Goal: Information Seeking & Learning: Learn about a topic

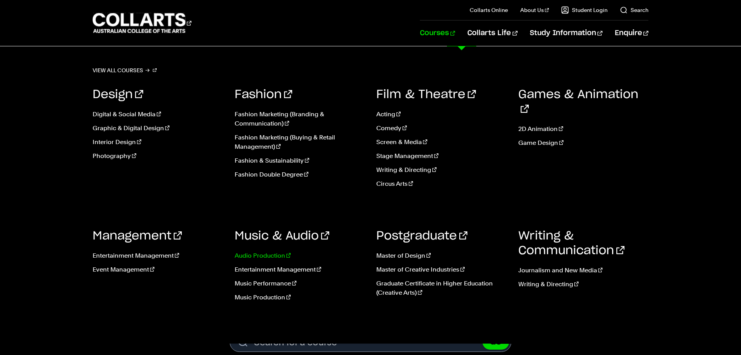
click at [270, 255] on link "Audio Production" at bounding box center [300, 255] width 131 height 9
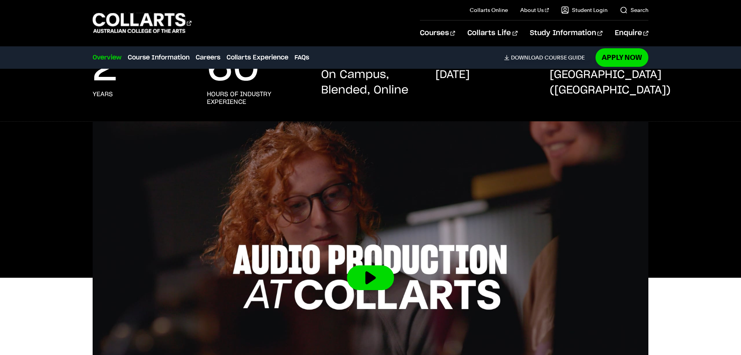
scroll to position [118, 0]
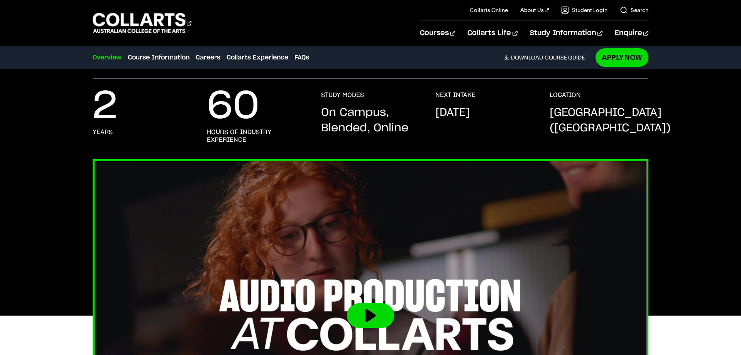
click at [380, 315] on button at bounding box center [370, 315] width 47 height 25
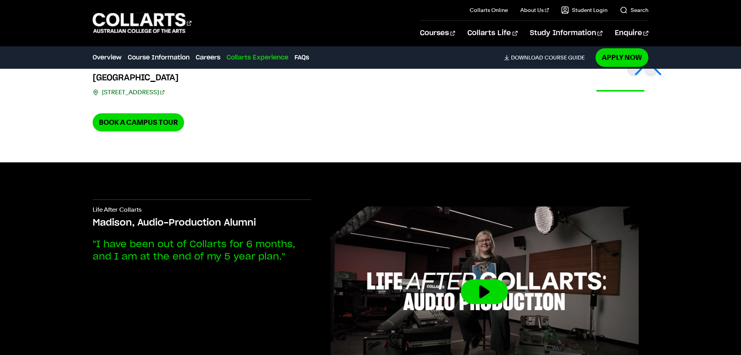
scroll to position [1851, 0]
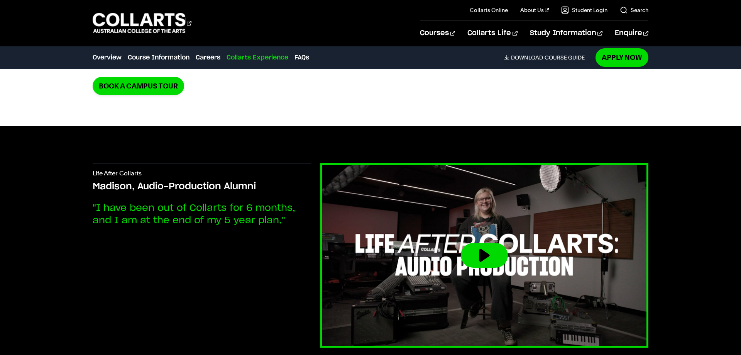
click at [461, 243] on button at bounding box center [484, 255] width 47 height 25
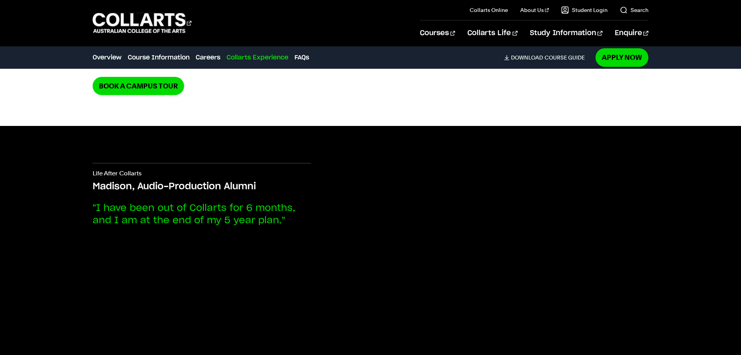
click at [624, 188] on div "Life After Collarts Madison, Audio-Production Alumni "I have been out of Collar…" at bounding box center [371, 259] width 682 height 266
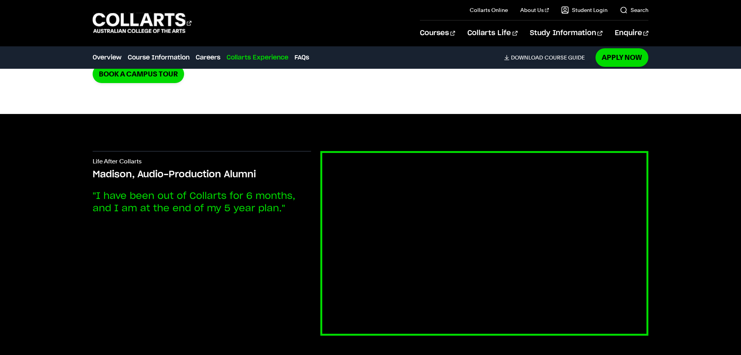
scroll to position [1890, 0]
